Goal: Navigation & Orientation: Find specific page/section

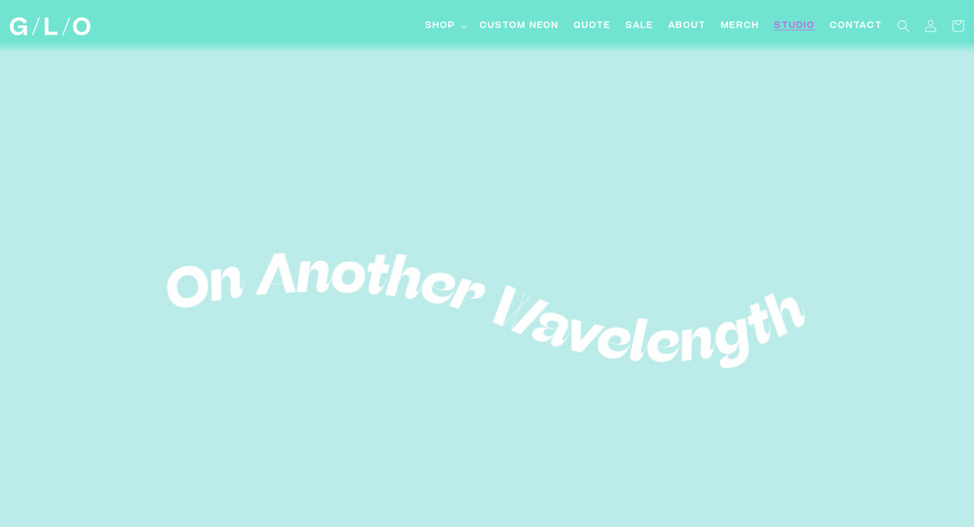
click at [799, 27] on span "Studio" at bounding box center [794, 26] width 41 height 13
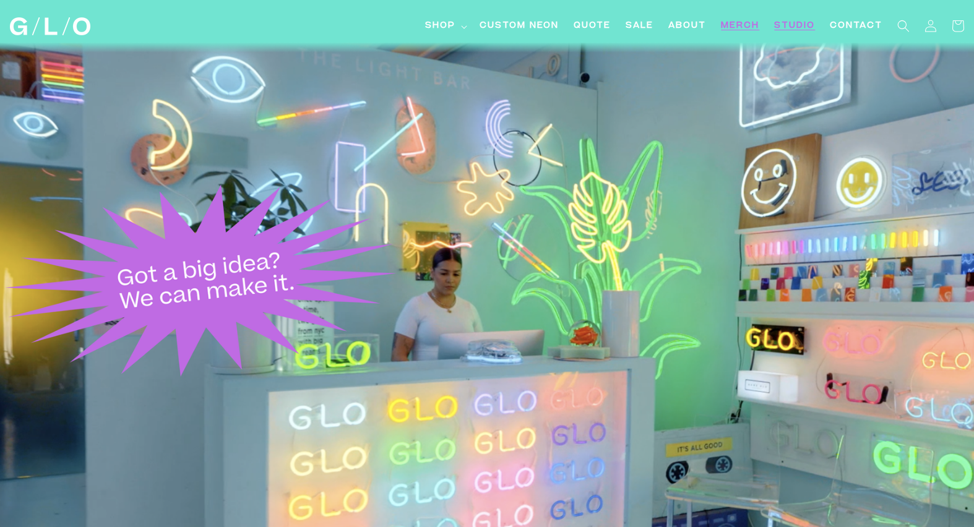
click at [740, 27] on span "Merch" at bounding box center [740, 26] width 38 height 13
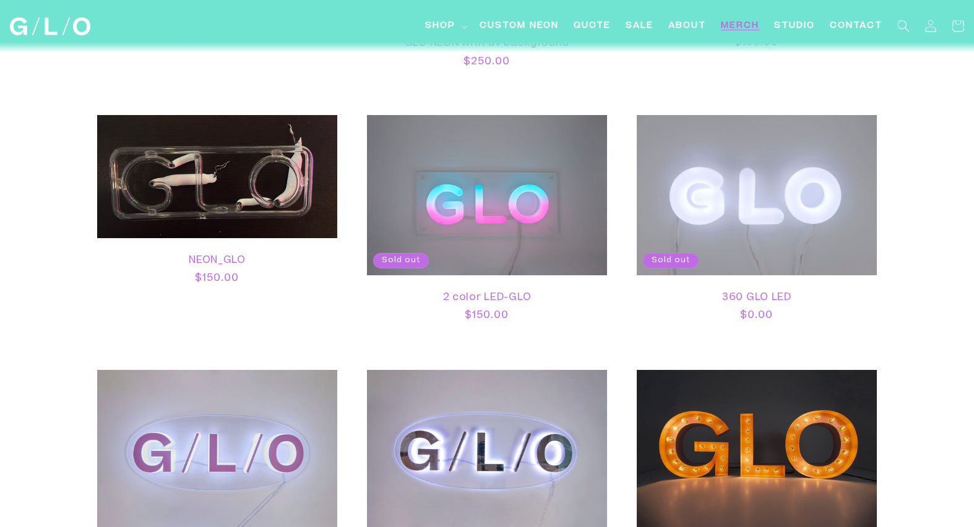
scroll to position [822, 0]
